Goal: Transaction & Acquisition: Obtain resource

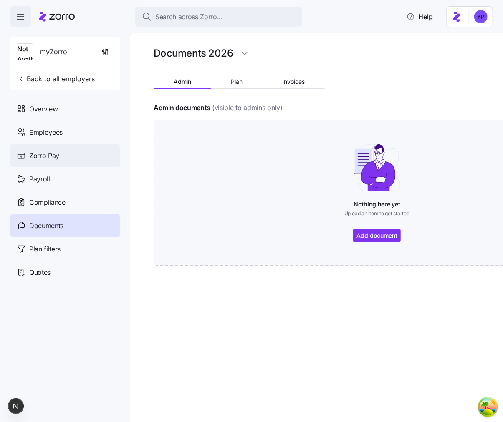
click at [55, 155] on span "Zorro Pay" at bounding box center [44, 156] width 30 height 10
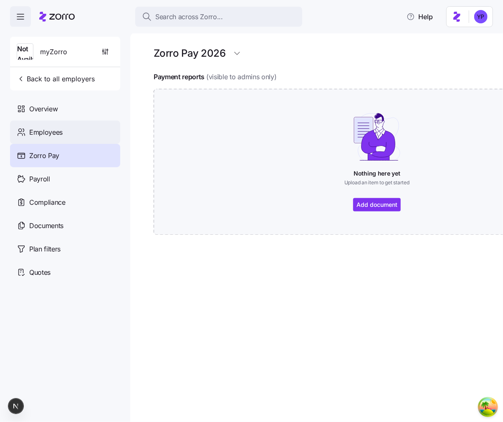
click at [60, 132] on span "Employees" at bounding box center [45, 132] width 33 height 10
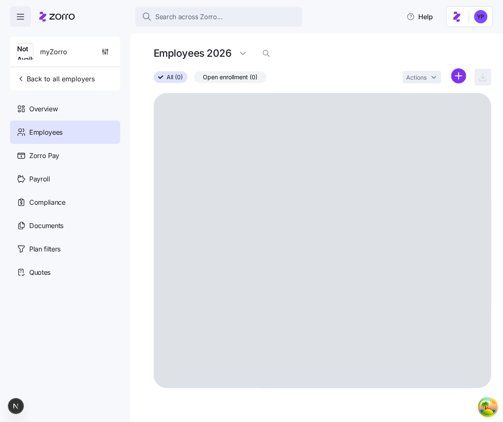
click at [69, 109] on div "Overview" at bounding box center [65, 108] width 110 height 23
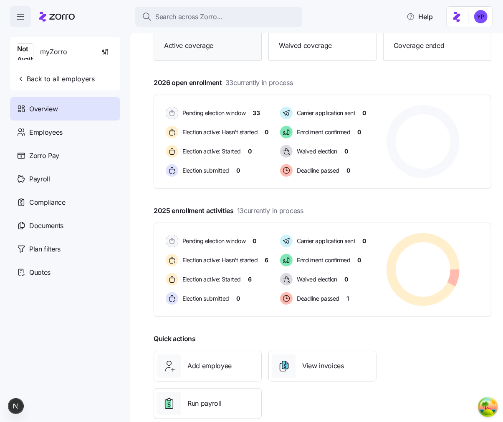
scroll to position [102, 0]
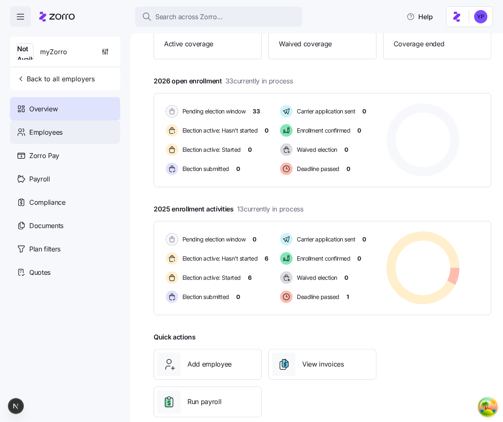
click at [95, 125] on div "Employees" at bounding box center [65, 132] width 110 height 23
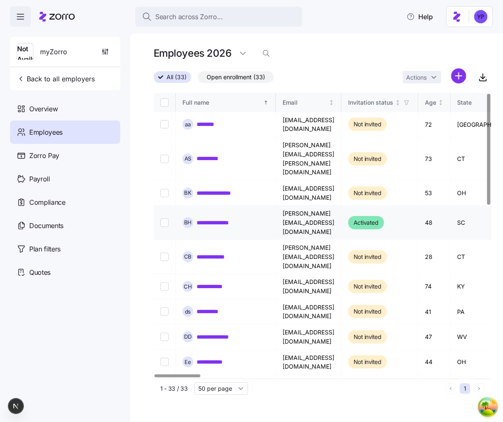
click at [234, 219] on link "**********" at bounding box center [222, 223] width 50 height 8
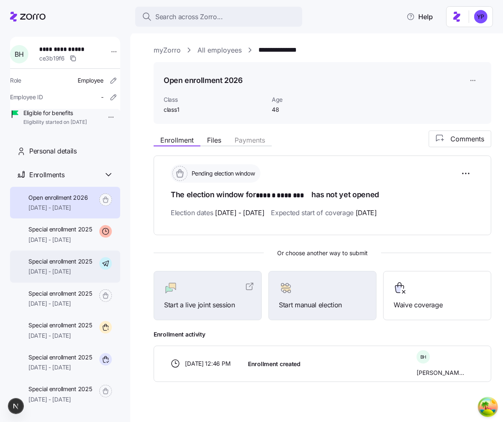
click at [71, 276] on span "12/01/2025 - 12/31/2025" at bounding box center [60, 271] width 64 height 8
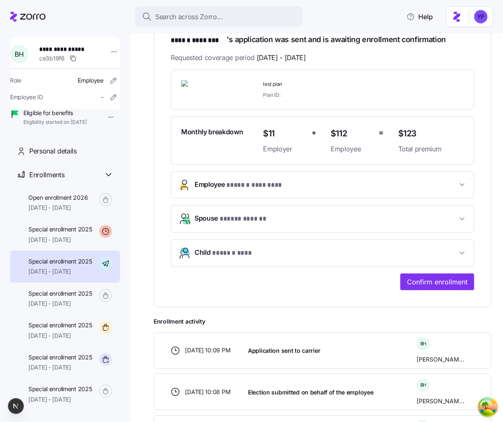
scroll to position [231, 0]
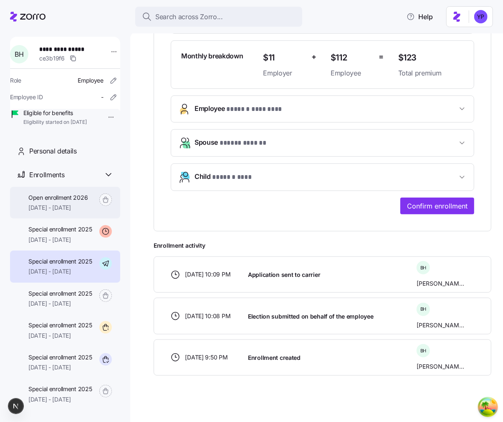
click at [64, 212] on span "01/01/2026 - 12/31/2026" at bounding box center [57, 208] width 59 height 8
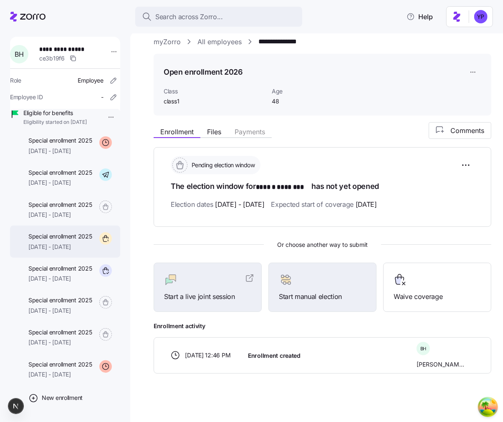
scroll to position [118, 0]
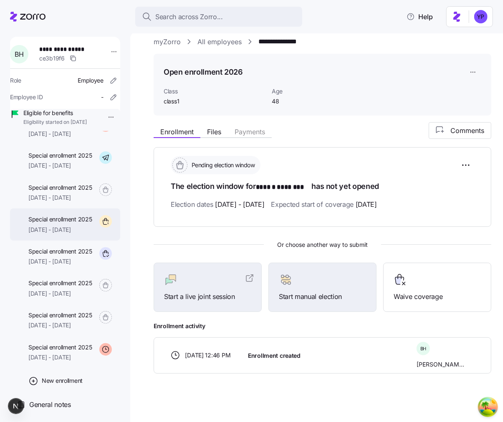
click at [63, 353] on span "09/04/2025 - 12/31/2025" at bounding box center [60, 357] width 64 height 8
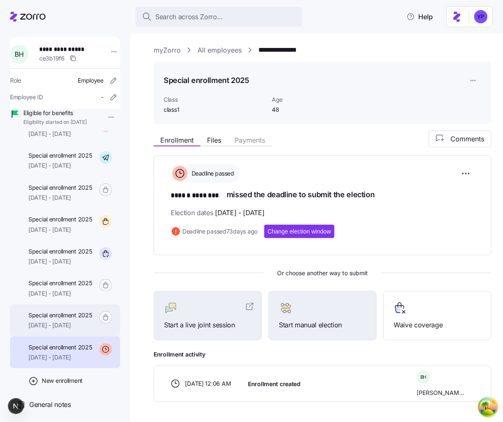
click at [77, 320] on div "Special enrollment 2025 10/19/2025 - 12/31/2025" at bounding box center [60, 320] width 64 height 19
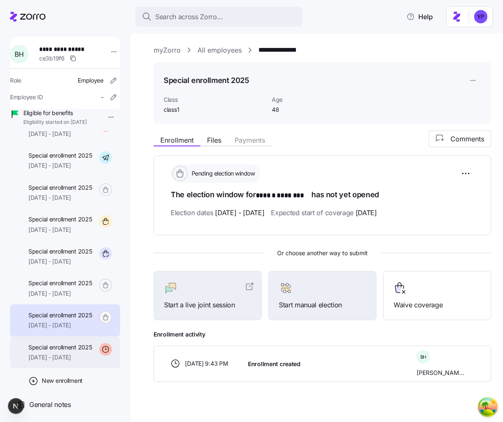
click at [70, 350] on span "Special enrollment 2025" at bounding box center [60, 347] width 64 height 8
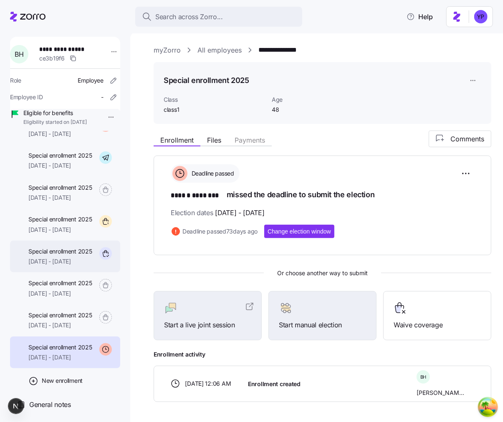
click at [69, 251] on span "Special enrollment 2025" at bounding box center [60, 251] width 64 height 8
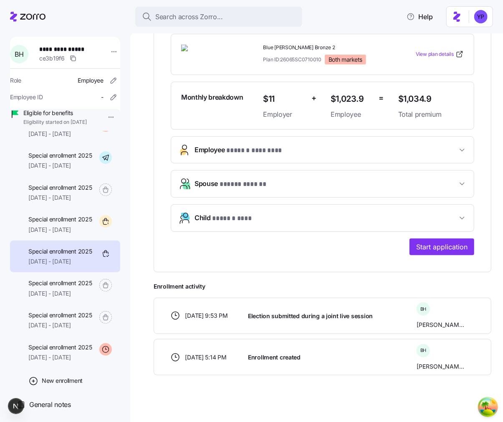
scroll to position [189, 0]
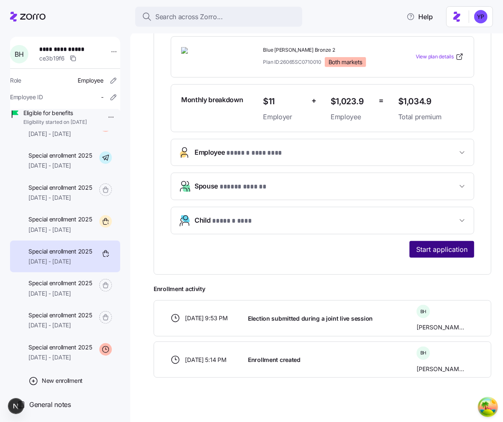
click at [431, 250] on span "Start application" at bounding box center [441, 250] width 51 height 10
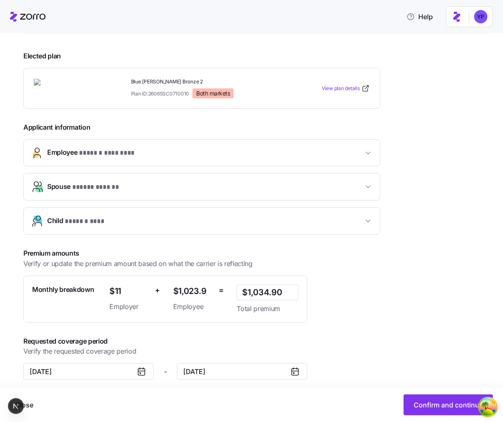
scroll to position [117, 0]
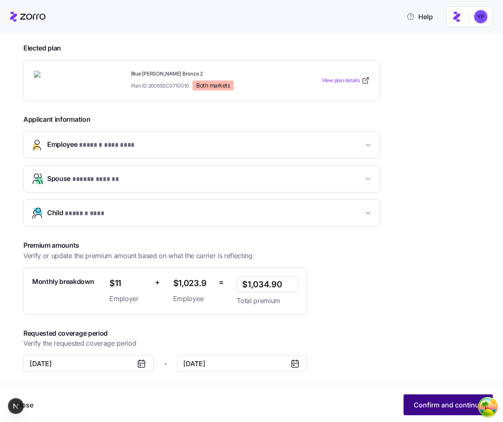
click at [429, 407] on span "Confirm and continue" at bounding box center [447, 405] width 69 height 10
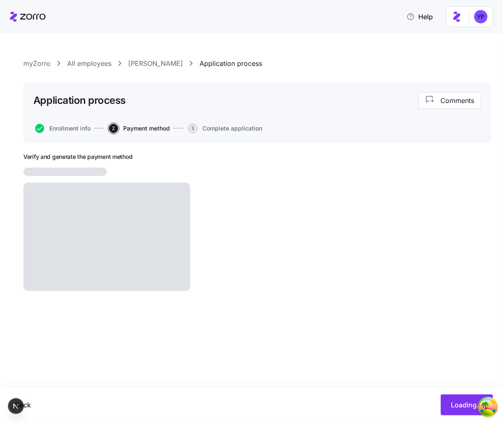
click at [191, 129] on span "3" at bounding box center [192, 128] width 9 height 9
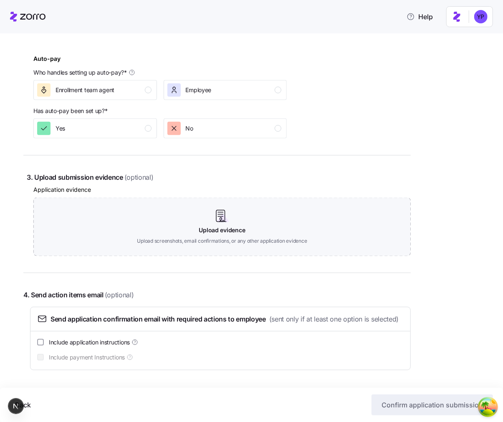
scroll to position [372, 0]
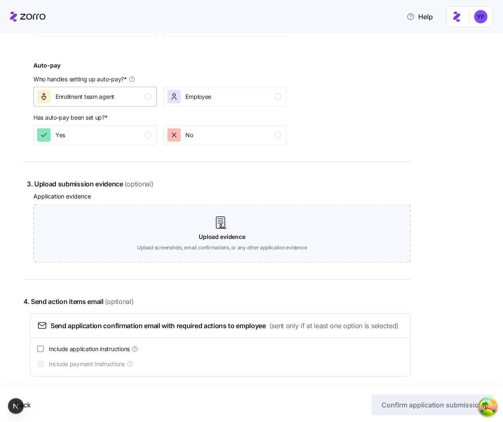
click at [124, 98] on div "Enrollment team agent" at bounding box center [94, 96] width 114 height 13
click at [118, 135] on div "Yes" at bounding box center [94, 135] width 114 height 13
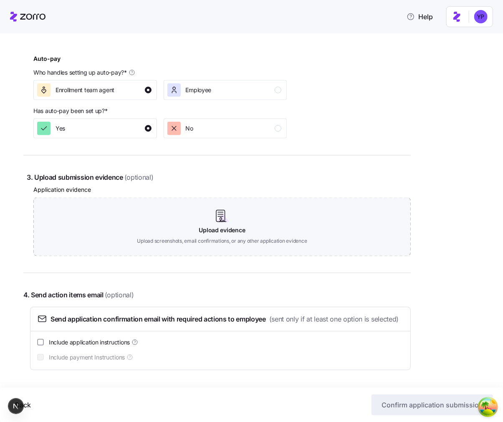
click at [143, 345] on div "Include application instructions" at bounding box center [220, 342] width 366 height 8
click at [99, 343] on span "Include application instructions" at bounding box center [89, 342] width 81 height 8
click at [44, 343] on input "Include application instructions" at bounding box center [40, 342] width 7 height 7
click at [99, 343] on span "Include application instructions" at bounding box center [89, 342] width 81 height 8
click at [44, 343] on input "Include application instructions" at bounding box center [40, 342] width 7 height 7
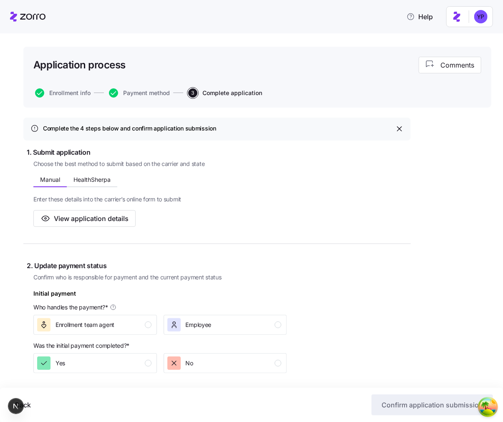
scroll to position [0, 0]
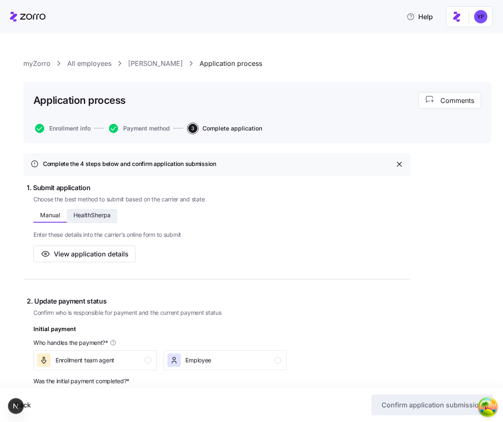
click at [92, 219] on button "HealthSherpa" at bounding box center [92, 215] width 50 height 13
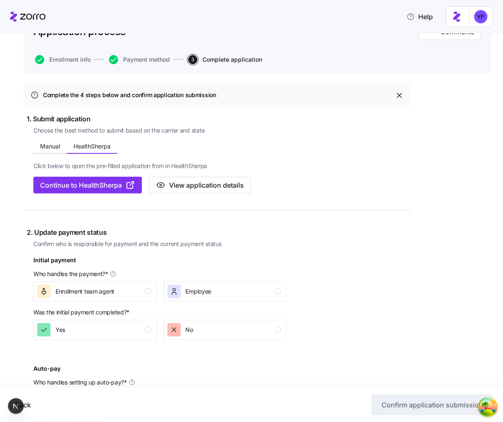
scroll to position [76, 0]
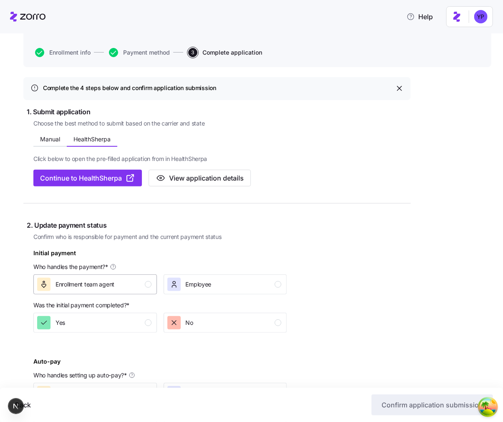
click at [135, 291] on button "Enrollment team agent" at bounding box center [95, 285] width 124 height 20
click at [192, 327] on div "No" at bounding box center [190, 322] width 8 height 13
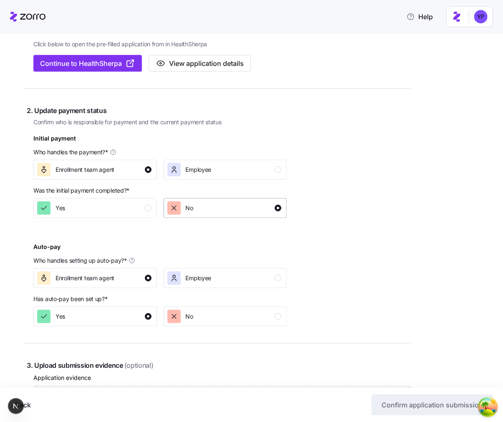
scroll to position [315, 0]
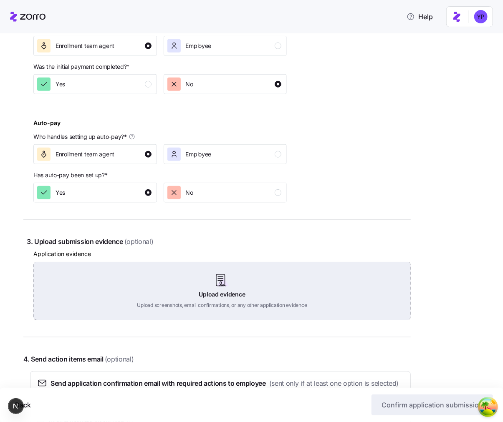
click at [282, 315] on div "Upload evidence Upload screenshots, email confirmations, or any other applicati…" at bounding box center [221, 291] width 377 height 58
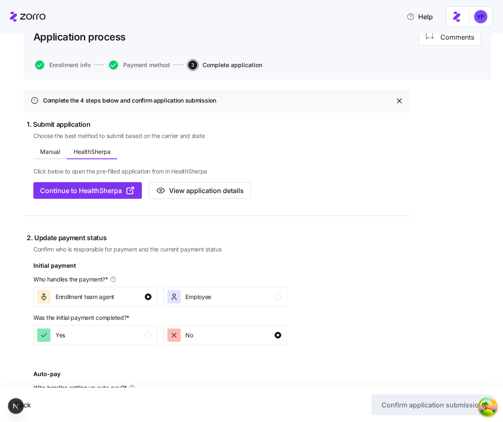
scroll to position [49, 0]
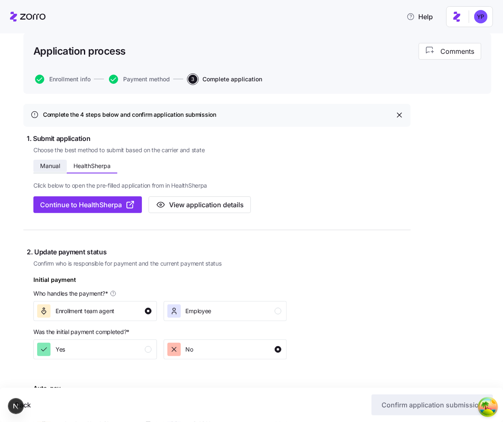
click at [53, 166] on span "Manual" at bounding box center [50, 166] width 20 height 6
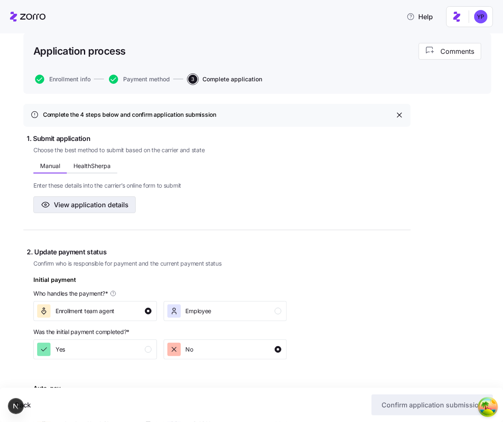
click at [122, 211] on button "View application details" at bounding box center [84, 205] width 102 height 17
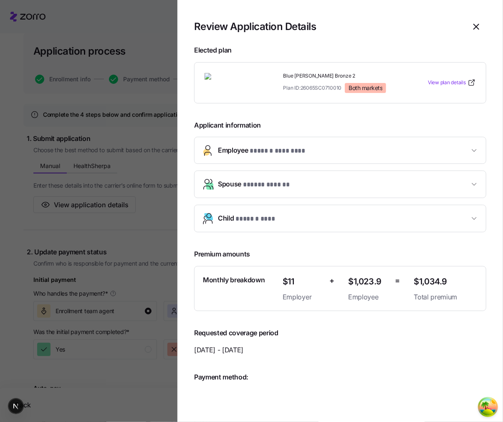
click at [478, 22] on icon "button" at bounding box center [476, 27] width 10 height 10
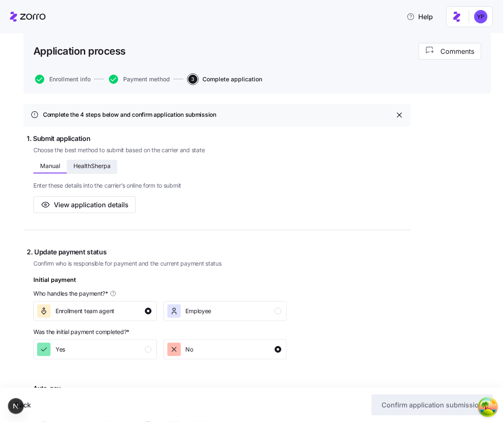
click at [84, 164] on span "HealthSherpa" at bounding box center [91, 166] width 37 height 6
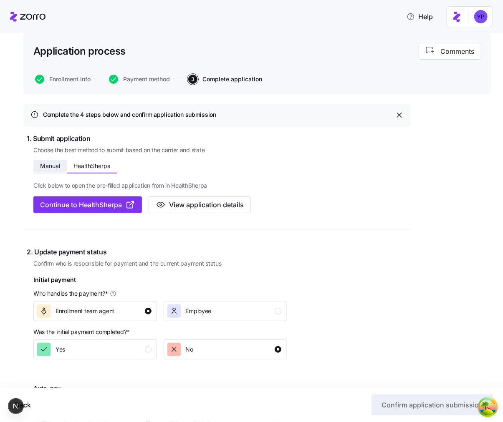
click at [47, 163] on span "Manual" at bounding box center [50, 166] width 20 height 6
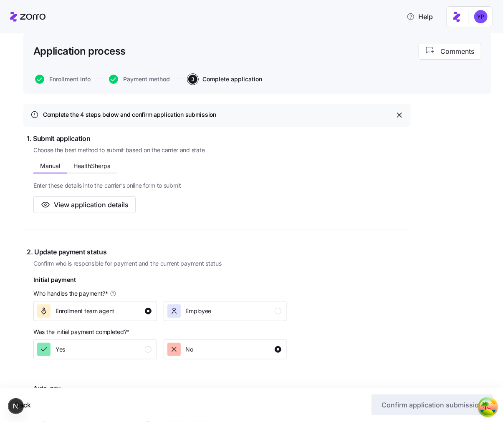
click at [397, 111] on icon "button" at bounding box center [399, 115] width 8 height 8
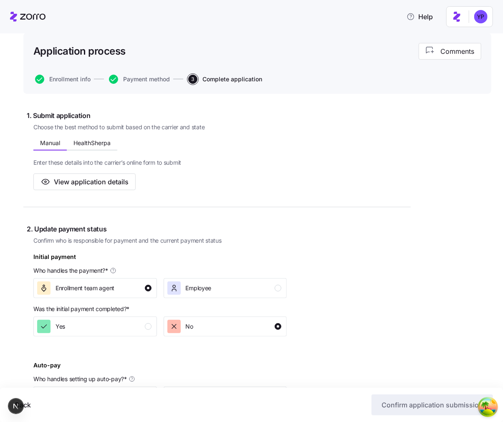
click at [304, 101] on div "myZorro All employees Bohdan Horhadze Application process Application process C…" at bounding box center [257, 376] width 468 height 734
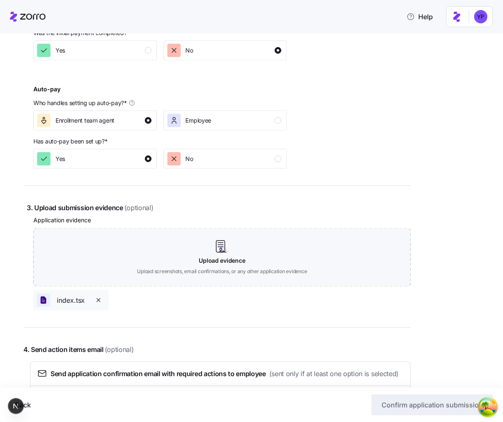
scroll to position [394, 0]
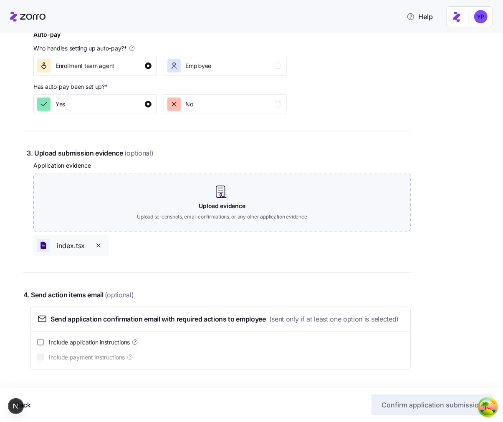
click at [120, 343] on span "Include application instructions" at bounding box center [89, 342] width 81 height 8
click at [44, 343] on input "Include application instructions" at bounding box center [40, 342] width 7 height 7
checkbox input "true"
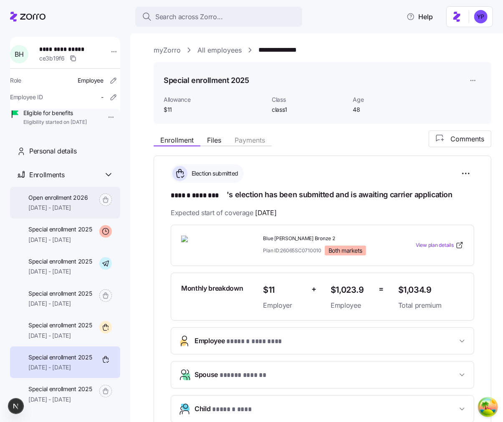
scroll to position [118, 0]
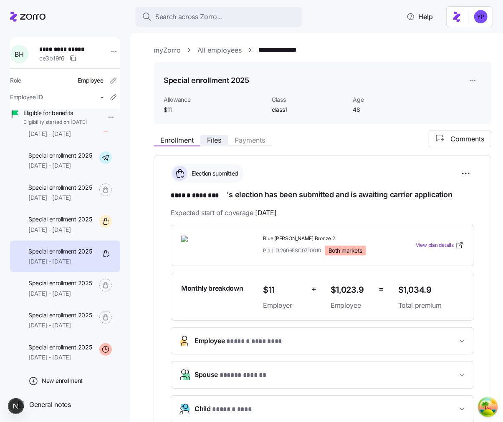
click at [221, 139] on span "Files" at bounding box center [214, 140] width 14 height 7
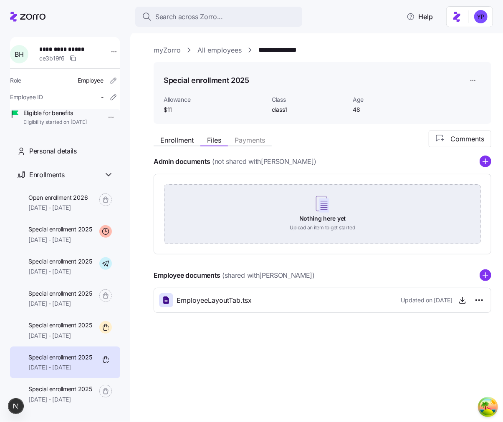
click at [335, 230] on div "Nothing here yet Upload an item to get started" at bounding box center [322, 213] width 317 height 58
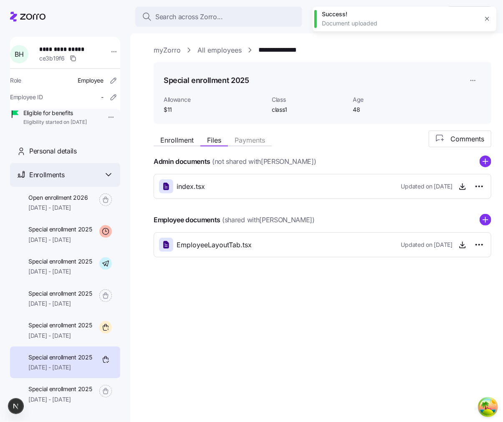
click at [108, 180] on icon at bounding box center [108, 175] width 10 height 10
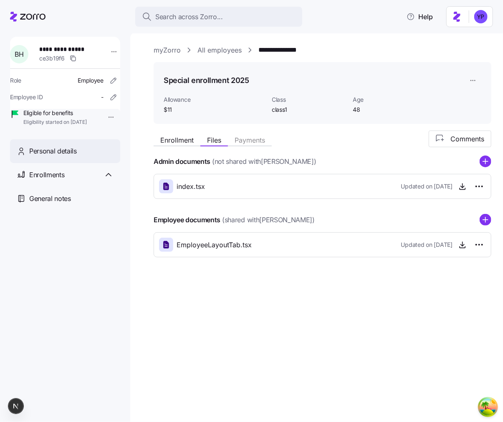
click at [63, 156] on span "Personal details" at bounding box center [53, 151] width 48 height 10
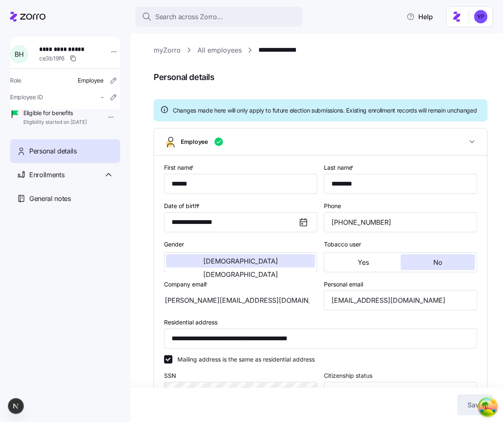
type input "class1"
click at [108, 53] on html "**********" at bounding box center [251, 208] width 503 height 417
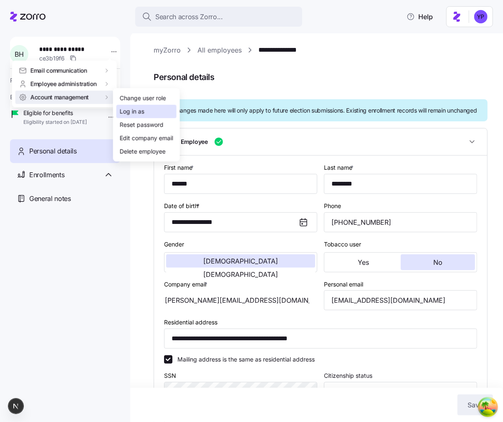
click at [132, 113] on div "Log in as" at bounding box center [132, 111] width 25 height 9
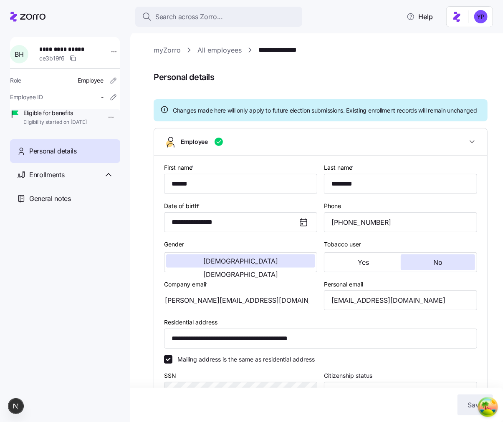
click at [28, 20] on icon at bounding box center [27, 17] width 35 height 10
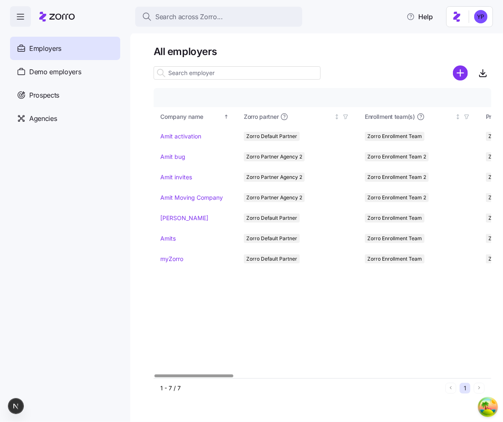
click at [27, 19] on span "button" at bounding box center [20, 17] width 20 height 20
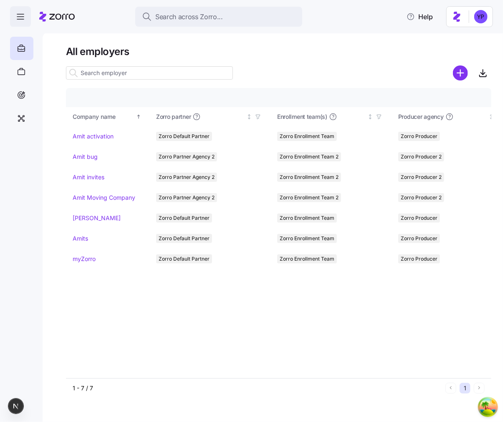
click at [21, 18] on icon "button" at bounding box center [20, 17] width 10 height 10
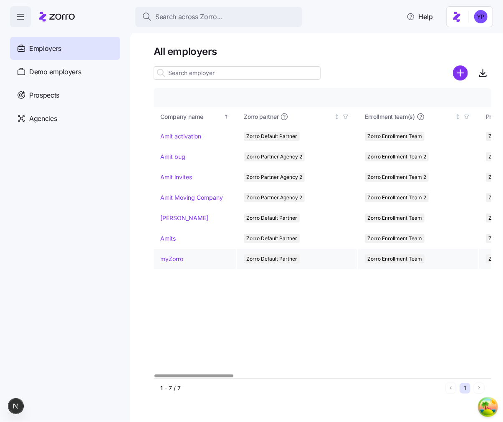
click at [176, 259] on link "myZorro" at bounding box center [171, 259] width 23 height 8
click at [81, 81] on div "Demo employers" at bounding box center [65, 71] width 110 height 23
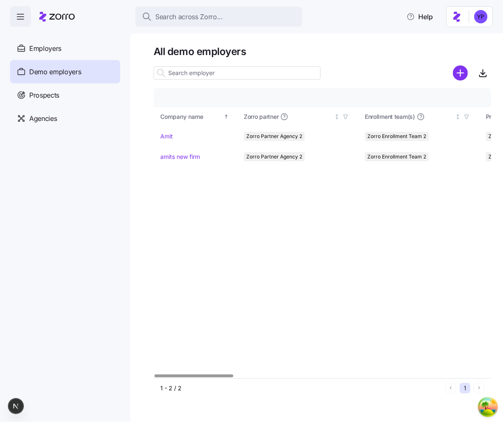
click at [372, 238] on div "Company details Benefit status Company name Zorro partner Enrollment team(s) Pr…" at bounding box center [323, 233] width 338 height 290
click at [170, 136] on link "Amit" at bounding box center [166, 136] width 13 height 8
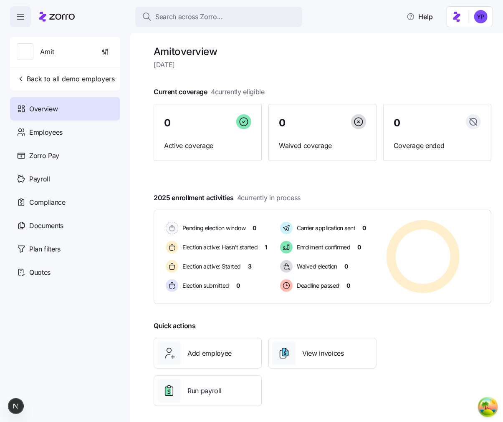
scroll to position [3, 0]
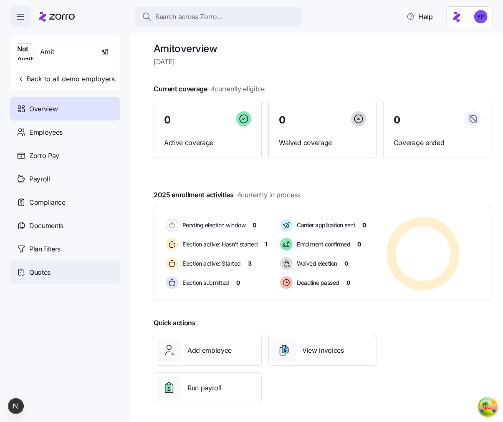
click at [70, 263] on div "Quotes" at bounding box center [65, 272] width 110 height 23
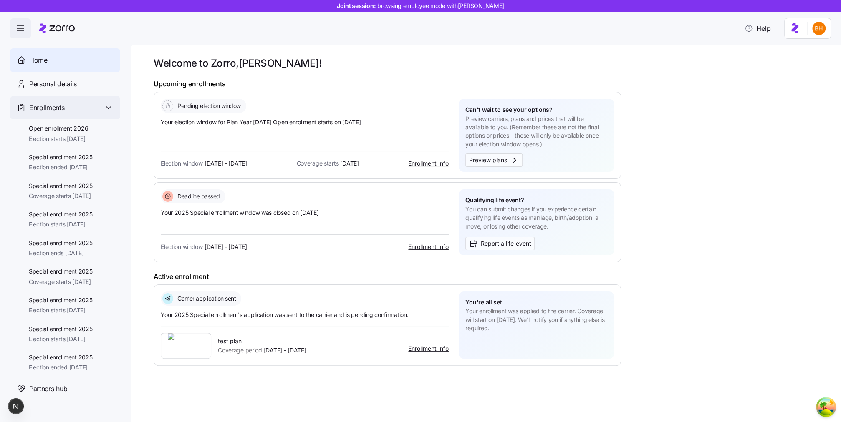
click at [111, 111] on icon at bounding box center [108, 108] width 10 height 10
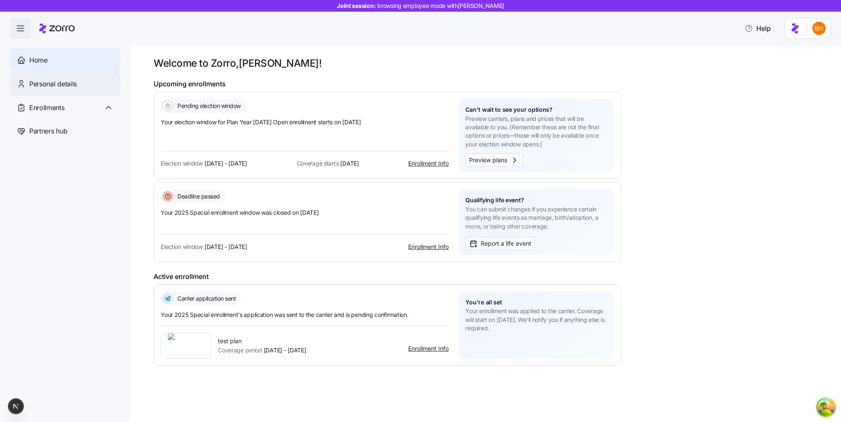
click at [85, 88] on div "Personal details" at bounding box center [71, 84] width 84 height 10
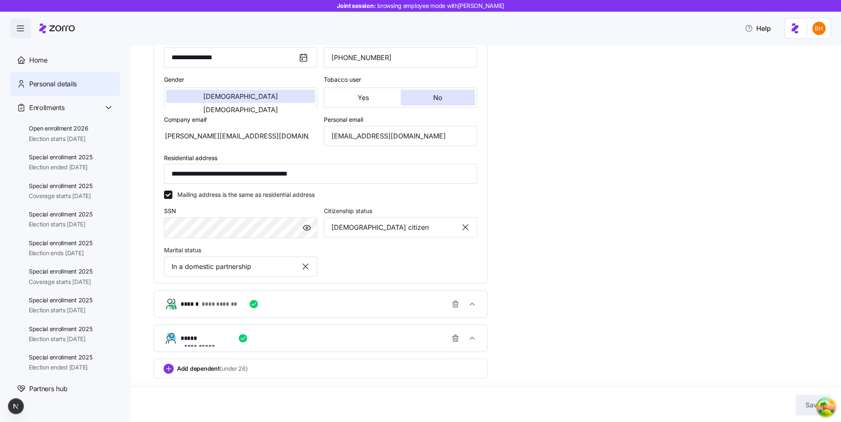
scroll to position [151, 0]
click at [78, 137] on span "Election starts [DATE]" at bounding box center [58, 139] width 59 height 8
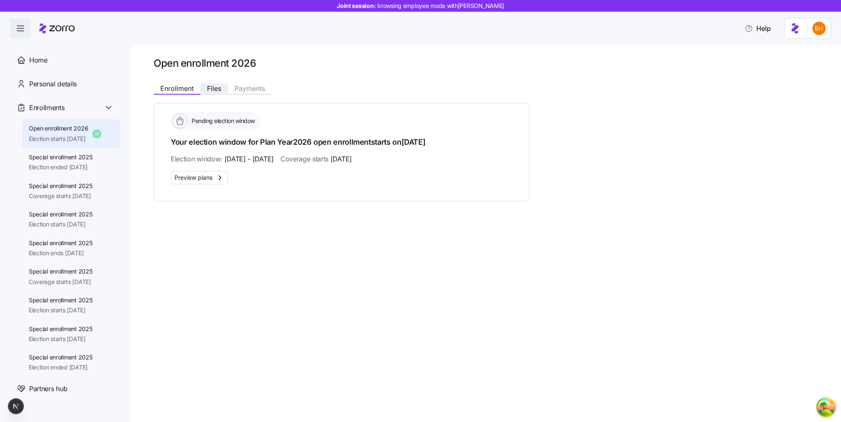
click at [217, 88] on span "Files" at bounding box center [214, 88] width 14 height 7
click at [212, 88] on span "Files" at bounding box center [214, 88] width 14 height 7
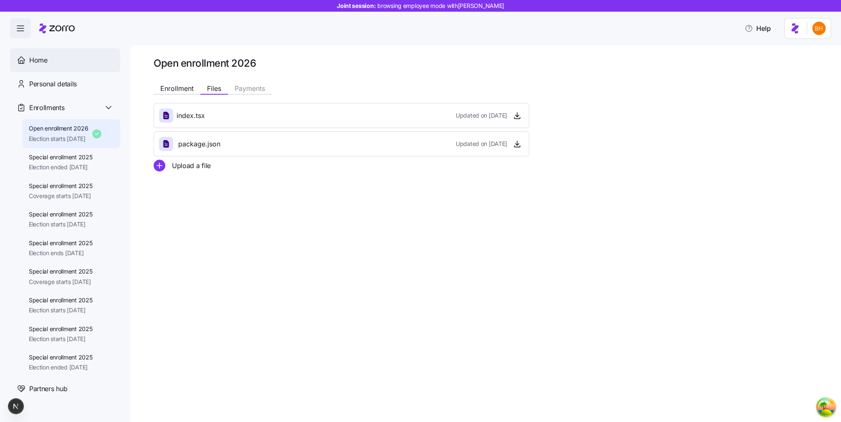
click at [66, 63] on div "Home" at bounding box center [71, 60] width 84 height 10
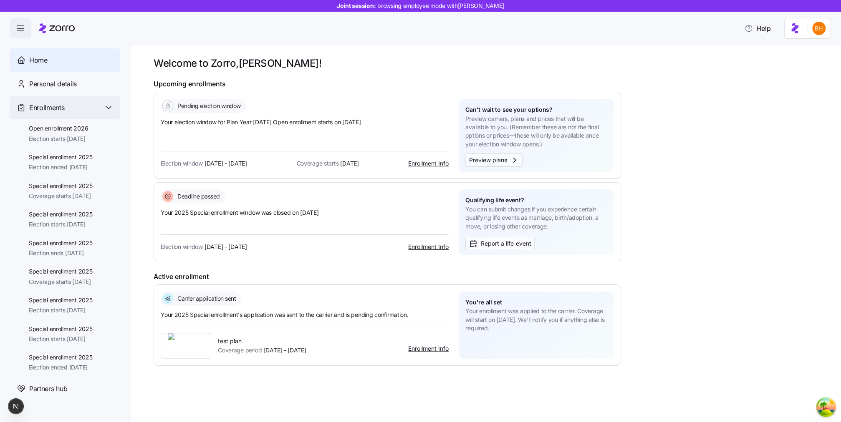
click at [57, 103] on span "Enrollments" at bounding box center [46, 108] width 35 height 10
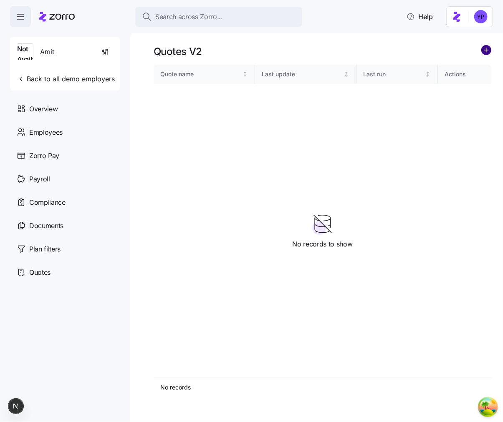
click at [484, 53] on circle "add icon" at bounding box center [486, 49] width 9 height 9
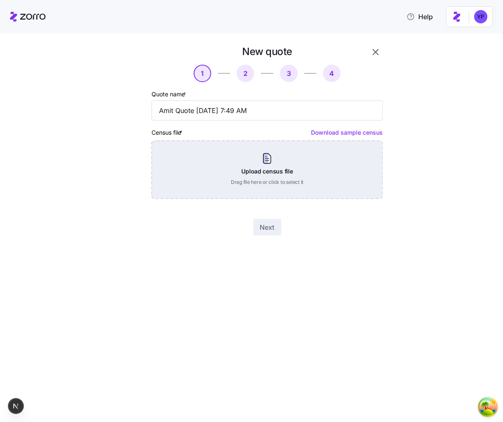
click at [280, 168] on div "Upload census file Drag file here or click to select it" at bounding box center [266, 170] width 231 height 58
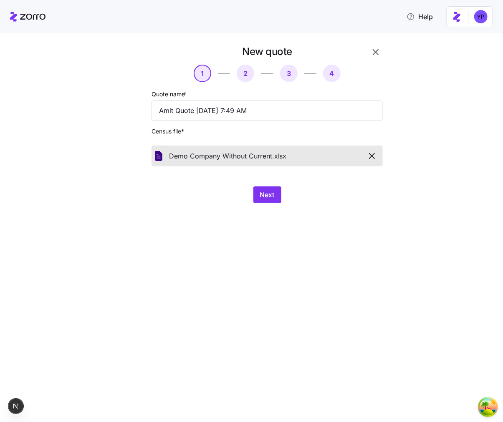
click at [260, 182] on div "New quote 1 2 3 4 Quote name * Amit Quote 10/14/2025 7:49 AM Census file * Demo…" at bounding box center [267, 124] width 238 height 165
click at [371, 163] on button "button" at bounding box center [371, 156] width 15 height 14
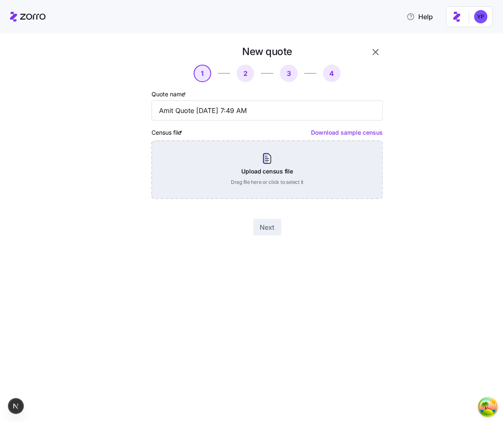
click at [330, 163] on div "Upload census file Drag file here or click to select it" at bounding box center [266, 170] width 231 height 58
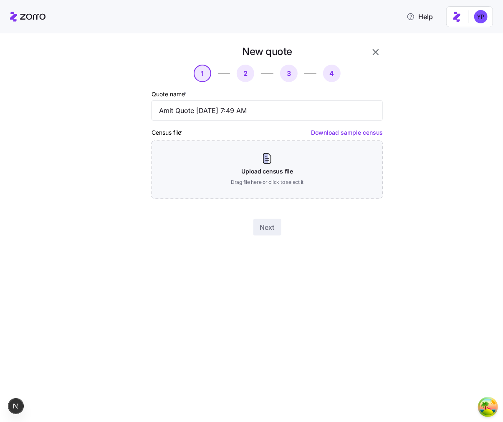
click at [350, 135] on link "Download sample census" at bounding box center [347, 132] width 72 height 7
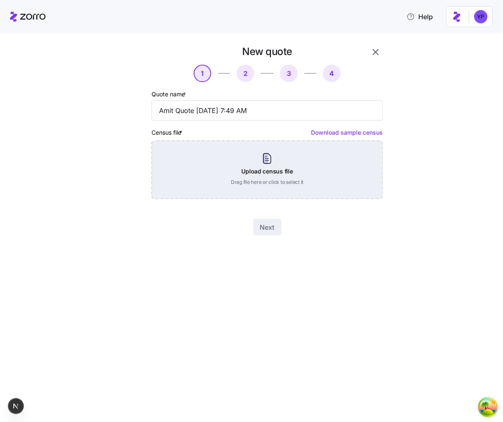
click at [347, 157] on div "Upload census file Drag file here or click to select it" at bounding box center [266, 170] width 231 height 58
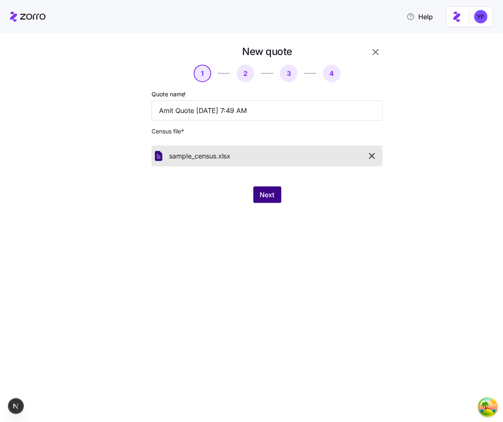
click at [271, 199] on span "Next" at bounding box center [267, 195] width 15 height 10
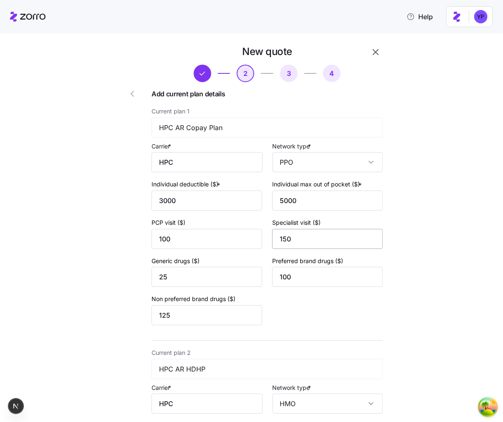
scroll to position [230, 0]
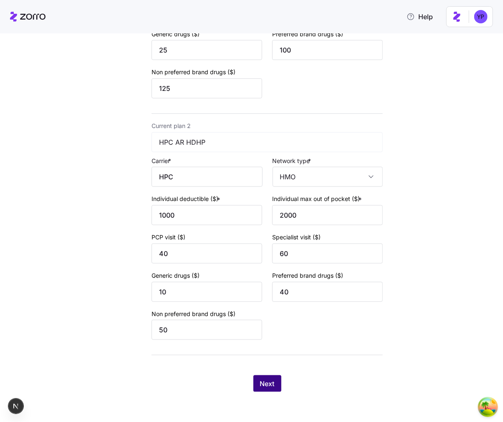
click at [267, 380] on span "Next" at bounding box center [267, 384] width 15 height 10
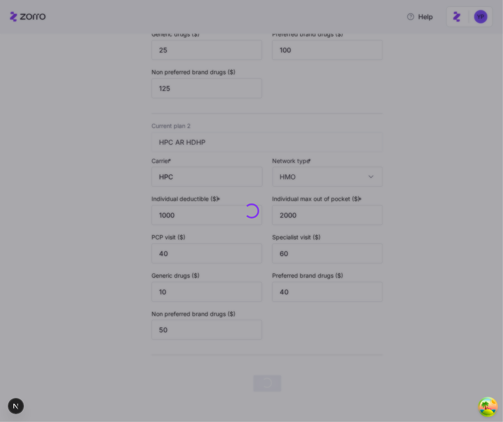
scroll to position [0, 0]
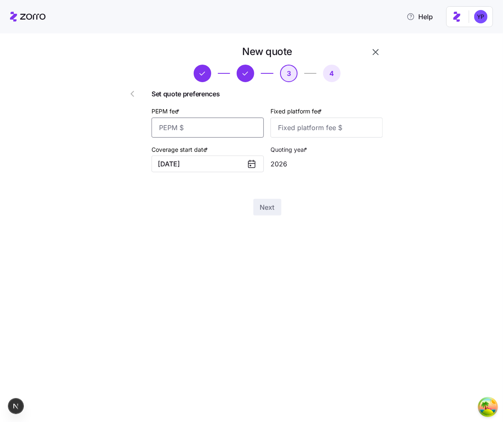
click at [207, 130] on input "PEPM fee *" at bounding box center [207, 128] width 112 height 20
type input "12"
click at [301, 121] on input "Fixed platform fee *" at bounding box center [326, 128] width 112 height 20
type input "12"
click at [258, 204] on button "Next" at bounding box center [267, 207] width 28 height 17
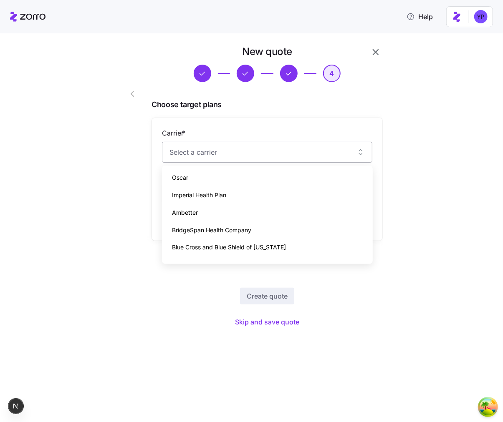
click at [297, 158] on input "Carrier *" at bounding box center [267, 152] width 210 height 21
click at [277, 205] on div "Ambetter" at bounding box center [267, 213] width 204 height 18
type input "Ambetter"
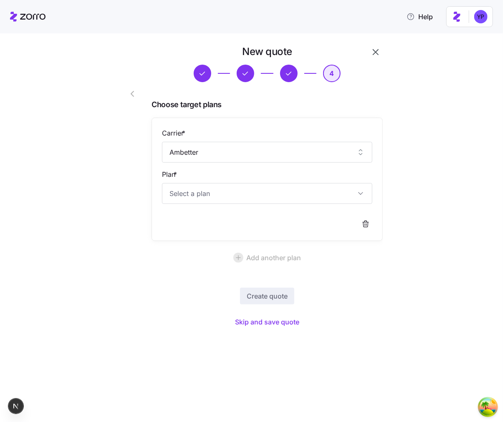
click at [277, 205] on div "Carrier * Ambetter Plan *" at bounding box center [267, 179] width 210 height 103
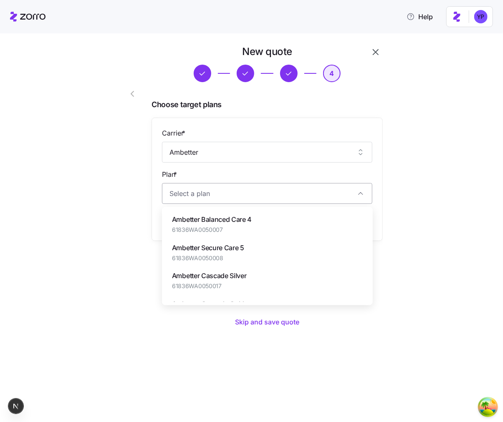
click at [264, 201] on input "Plan *" at bounding box center [267, 193] width 210 height 21
click at [243, 250] on span "Ambetter Secure Care 5" at bounding box center [208, 248] width 72 height 10
type input "Ambetter Secure Care 5"
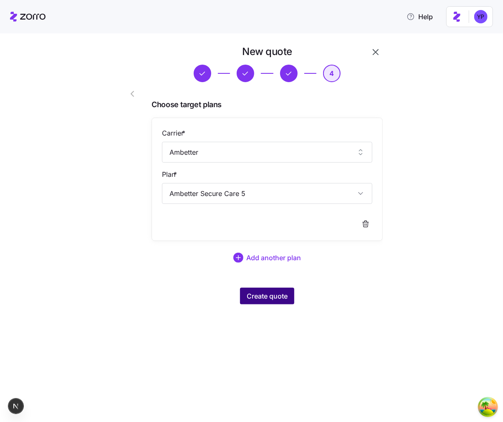
click at [264, 293] on span "Create quote" at bounding box center [267, 296] width 41 height 10
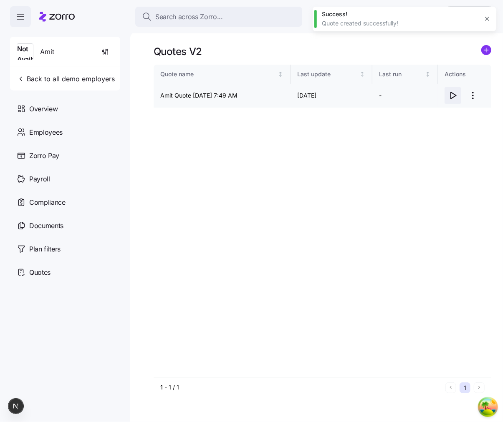
click at [454, 98] on icon "button" at bounding box center [453, 96] width 10 height 10
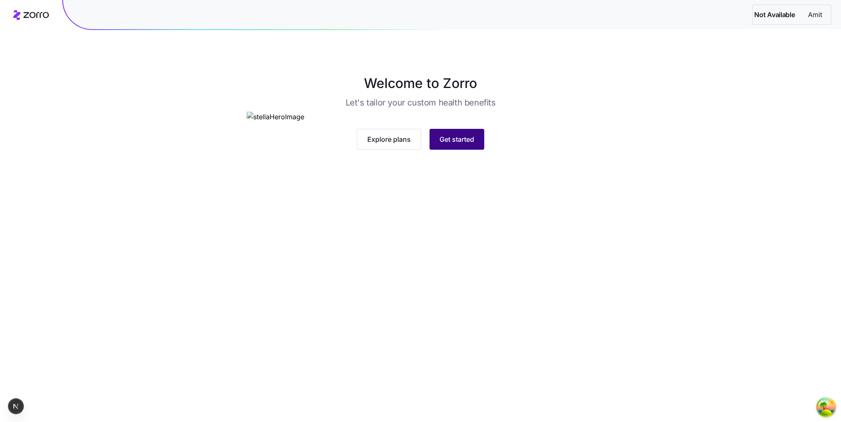
click at [439, 144] on span "Get started" at bounding box center [456, 139] width 35 height 10
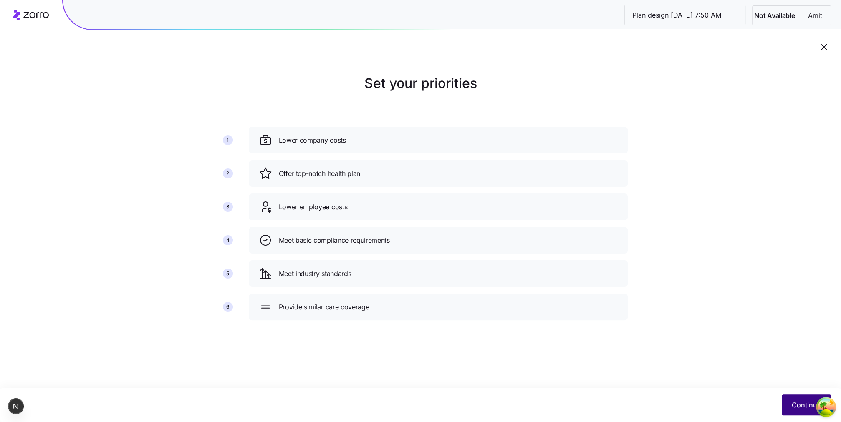
click at [800, 400] on button "Continue" at bounding box center [806, 405] width 49 height 21
click at [808, 411] on button "Continue" at bounding box center [806, 405] width 49 height 21
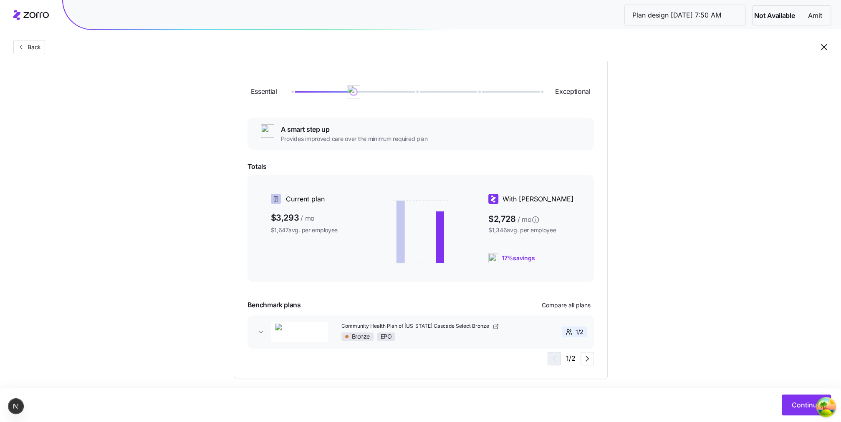
scroll to position [107, 0]
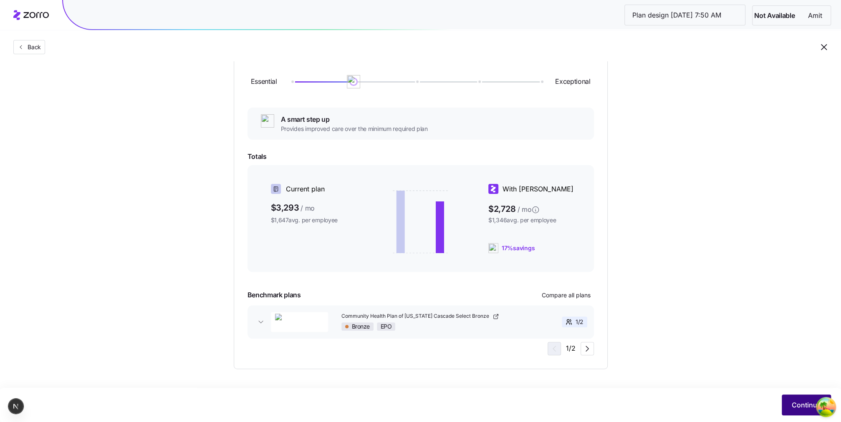
click at [792, 407] on span "Continue" at bounding box center [806, 405] width 29 height 10
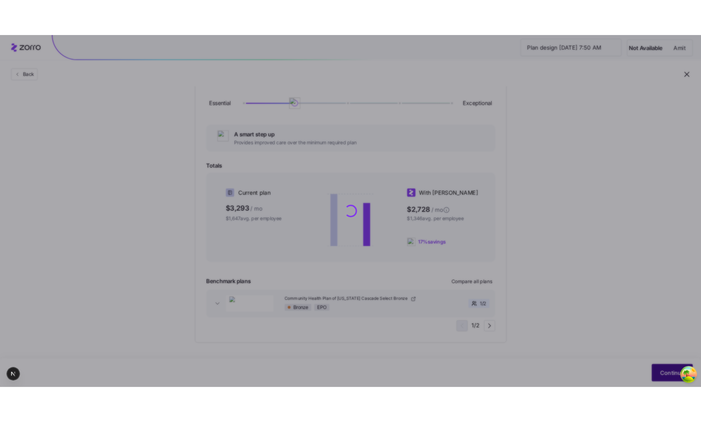
scroll to position [0, 0]
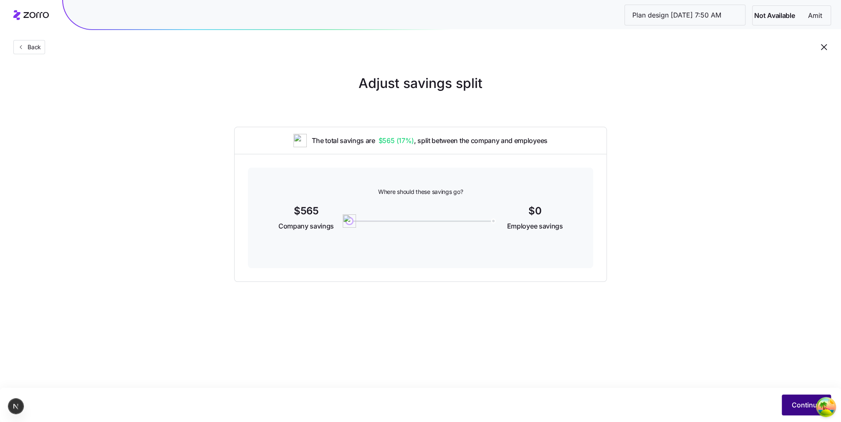
click at [789, 406] on button "Continue" at bounding box center [806, 405] width 49 height 21
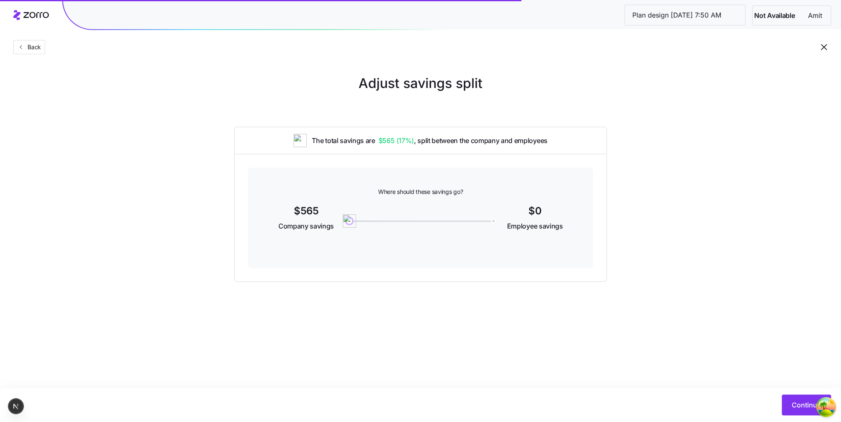
click at [789, 406] on button "Continue" at bounding box center [806, 405] width 49 height 21
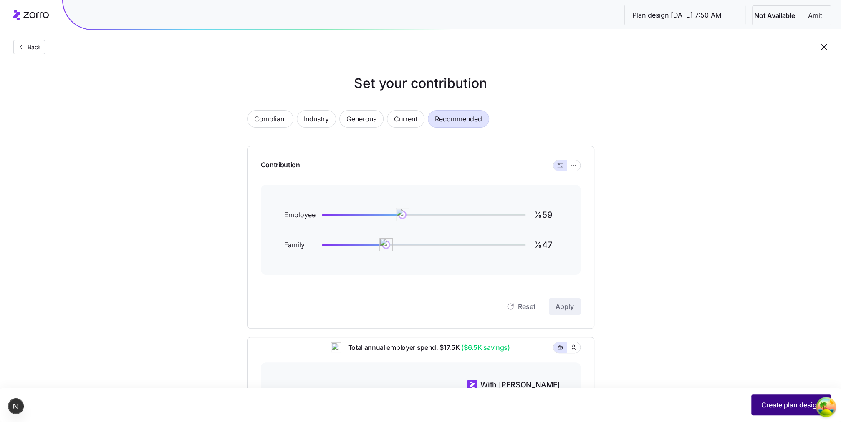
click at [767, 415] on button "Create plan design" at bounding box center [791, 405] width 80 height 21
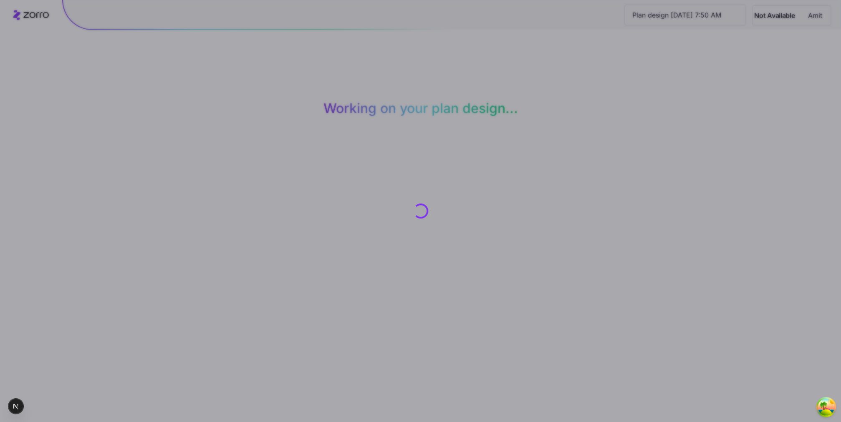
click at [767, 415] on main "Set your contribution Working on your plan design... Your browser does not supp…" at bounding box center [420, 211] width 841 height 422
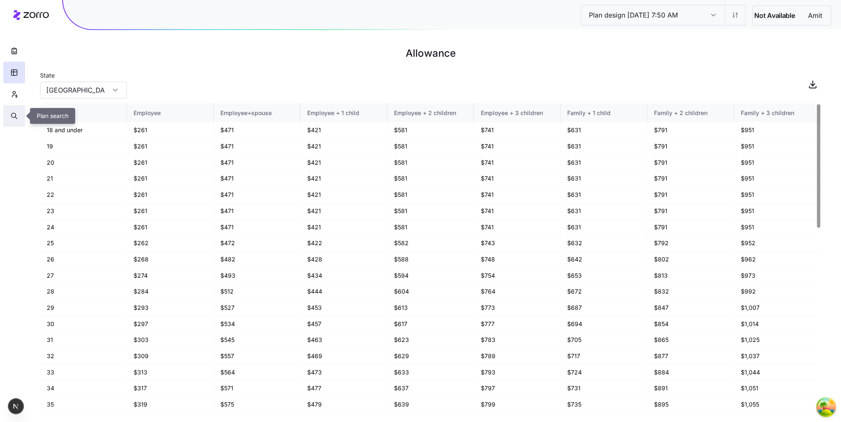
click at [9, 107] on button "button" at bounding box center [14, 116] width 22 height 22
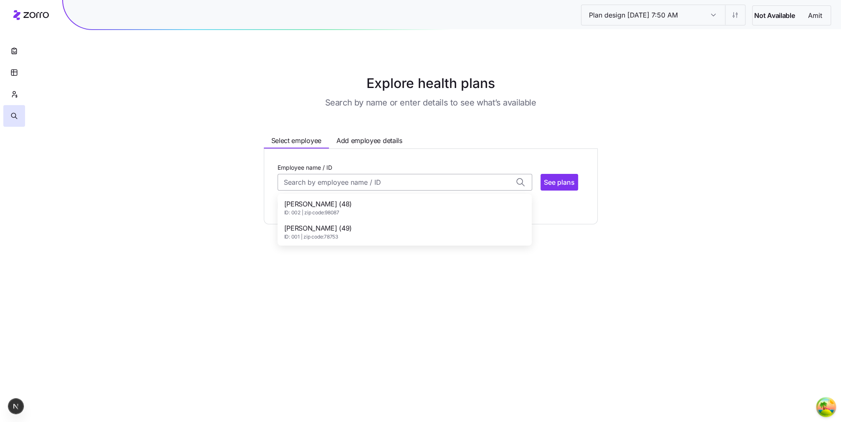
click at [296, 179] on input "Employee name / ID" at bounding box center [404, 182] width 255 height 17
click at [306, 210] on span "ID: 002 | zip code: 98087" at bounding box center [318, 212] width 68 height 7
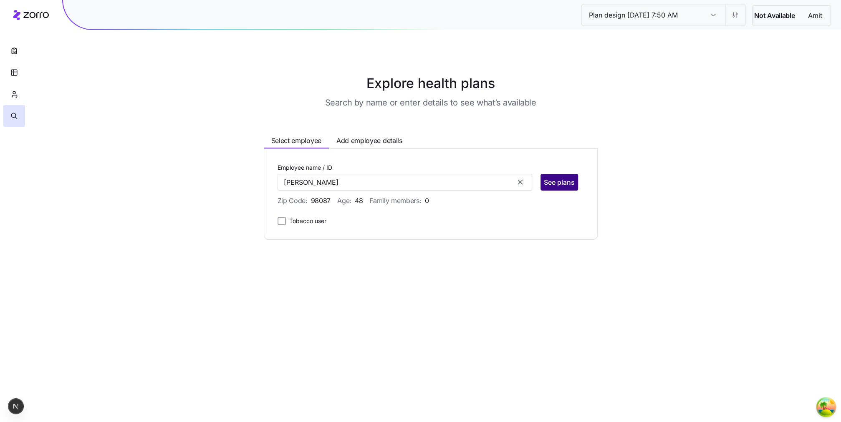
click at [561, 184] on span "See plans" at bounding box center [559, 182] width 31 height 10
type input "[PERSON_NAME] (ID: 002)"
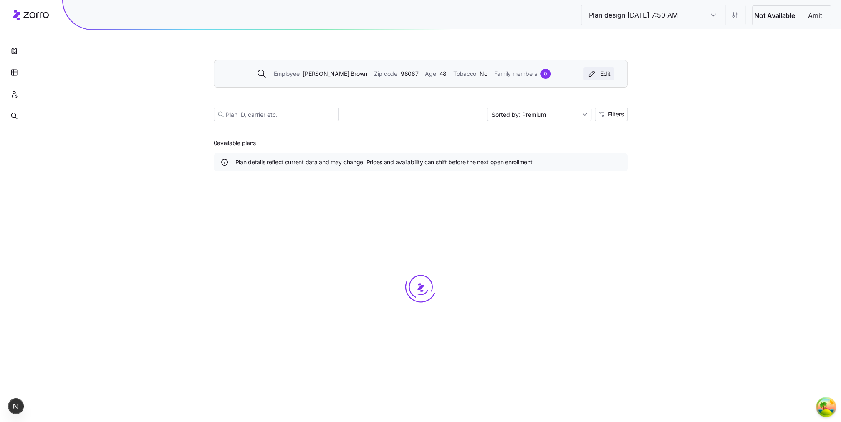
click at [587, 77] on icon "button" at bounding box center [592, 74] width 10 height 8
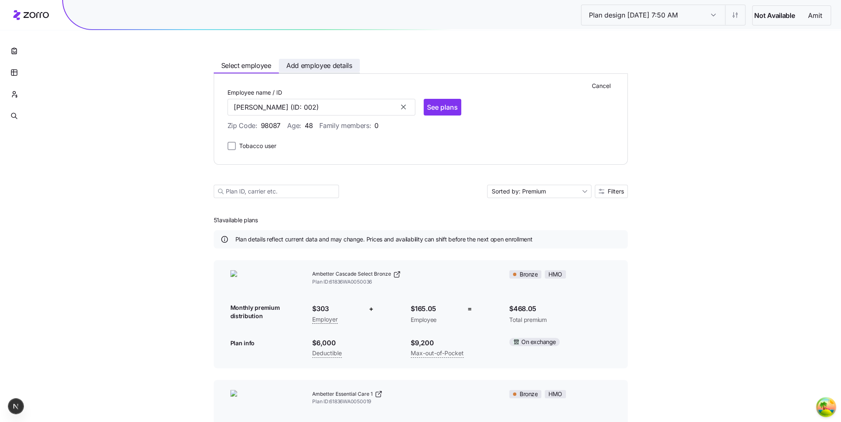
click at [350, 66] on span "Add employee details" at bounding box center [319, 66] width 66 height 10
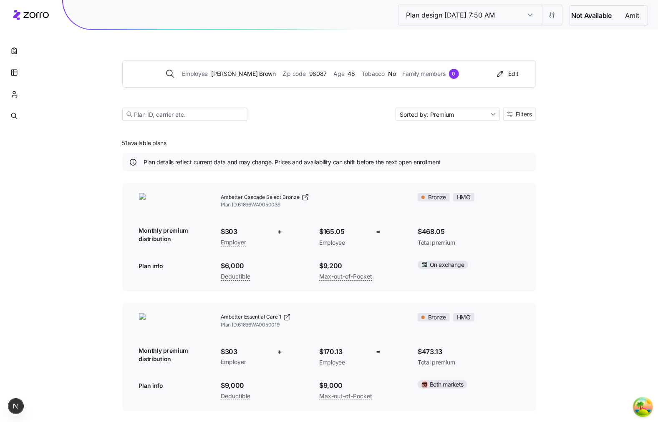
click at [658, 166] on html "Plan design [DATE] 7:50 AM Plan design [DATE] 7:50 AM Not Available Amit Employ…" at bounding box center [329, 391] width 658 height 783
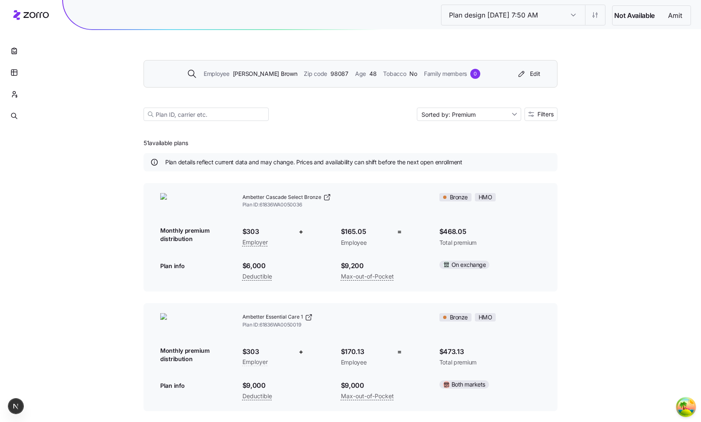
click at [527, 83] on div "Employee [PERSON_NAME] Zip code 98087 Age [DEMOGRAPHIC_DATA] Tobacco No Family …" at bounding box center [351, 74] width 414 height 28
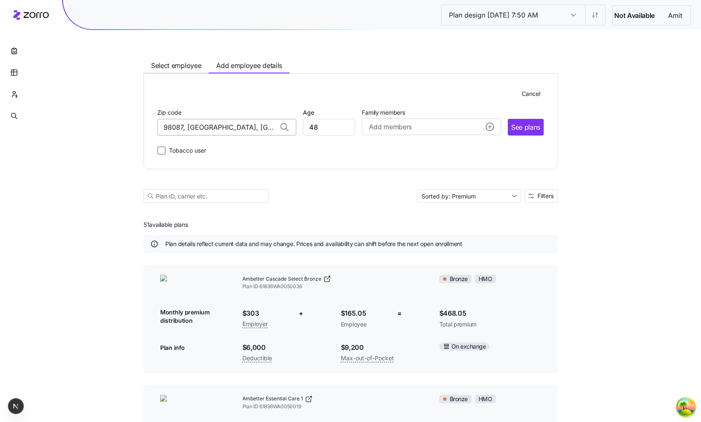
click at [260, 130] on input "98087, [GEOGRAPHIC_DATA], [GEOGRAPHIC_DATA]" at bounding box center [226, 127] width 139 height 17
click at [256, 124] on input "98087, [GEOGRAPHIC_DATA], [GEOGRAPHIC_DATA]" at bounding box center [226, 127] width 139 height 17
drag, startPoint x: 256, startPoint y: 124, endPoint x: 137, endPoint y: 117, distance: 119.5
click at [137, 117] on div "Plan design [DATE] 7:50 AM Plan design [DATE] 7:50 AM Not Available Amit Select…" at bounding box center [350, 426] width 701 height 853
type input "A"
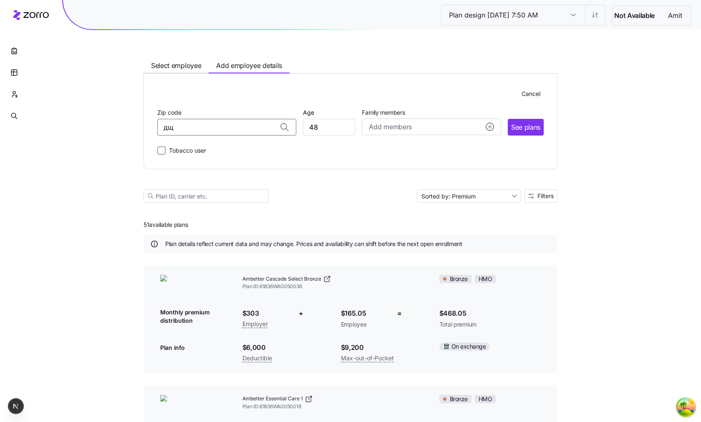
type input "д"
type input "l"
type input "d"
type input "9"
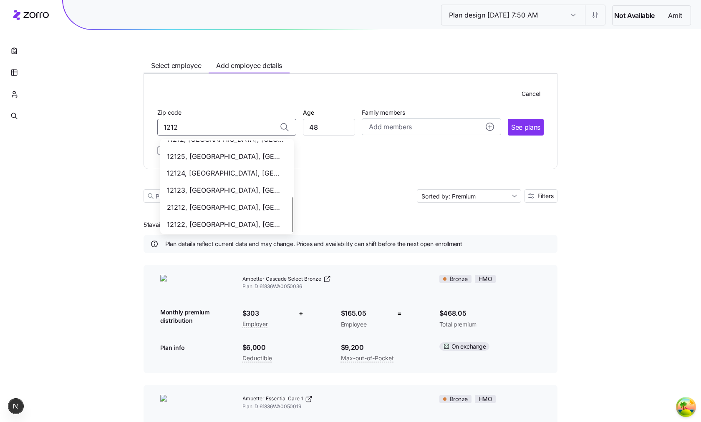
scroll to position [145, 0]
type input "1"
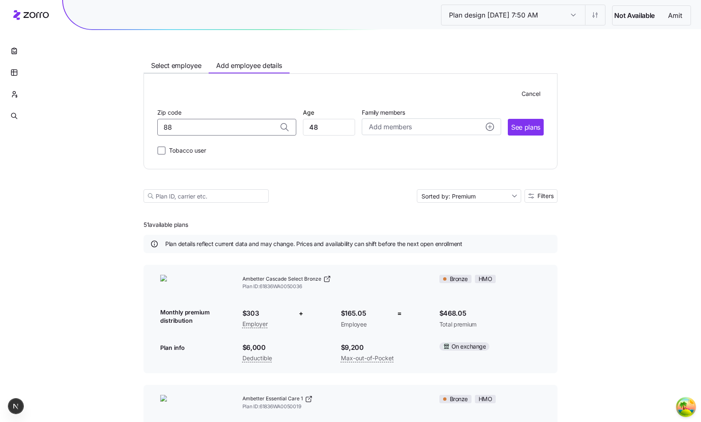
type input "8"
type input "98087, [GEOGRAPHIC_DATA], [GEOGRAPHIC_DATA]"
click at [203, 121] on input "98087, [GEOGRAPHIC_DATA], [GEOGRAPHIC_DATA]" at bounding box center [226, 127] width 139 height 17
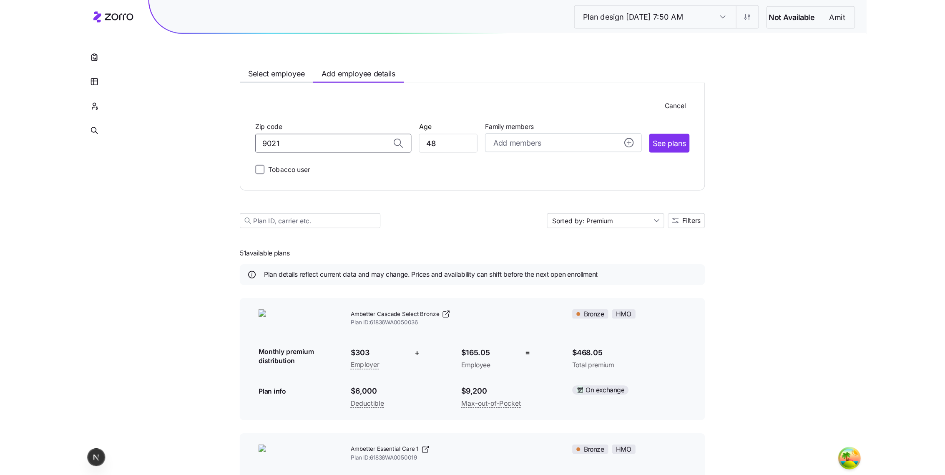
scroll to position [129, 0]
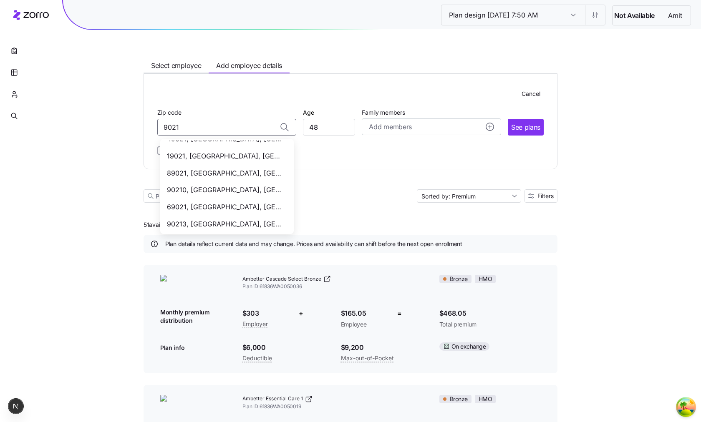
click at [234, 188] on span "90210, [GEOGRAPHIC_DATA], [GEOGRAPHIC_DATA]" at bounding box center [225, 190] width 117 height 10
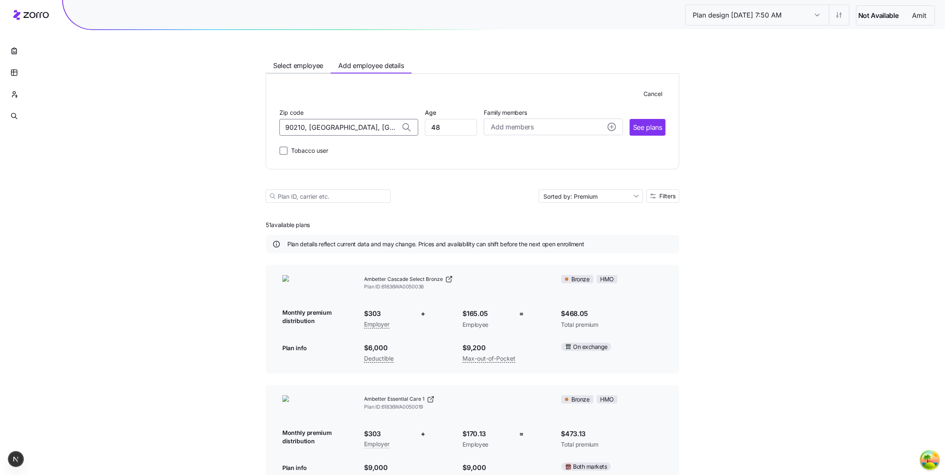
scroll to position [0, 0]
type input "90210, [GEOGRAPHIC_DATA], [GEOGRAPHIC_DATA]"
